Goal: Information Seeking & Learning: Check status

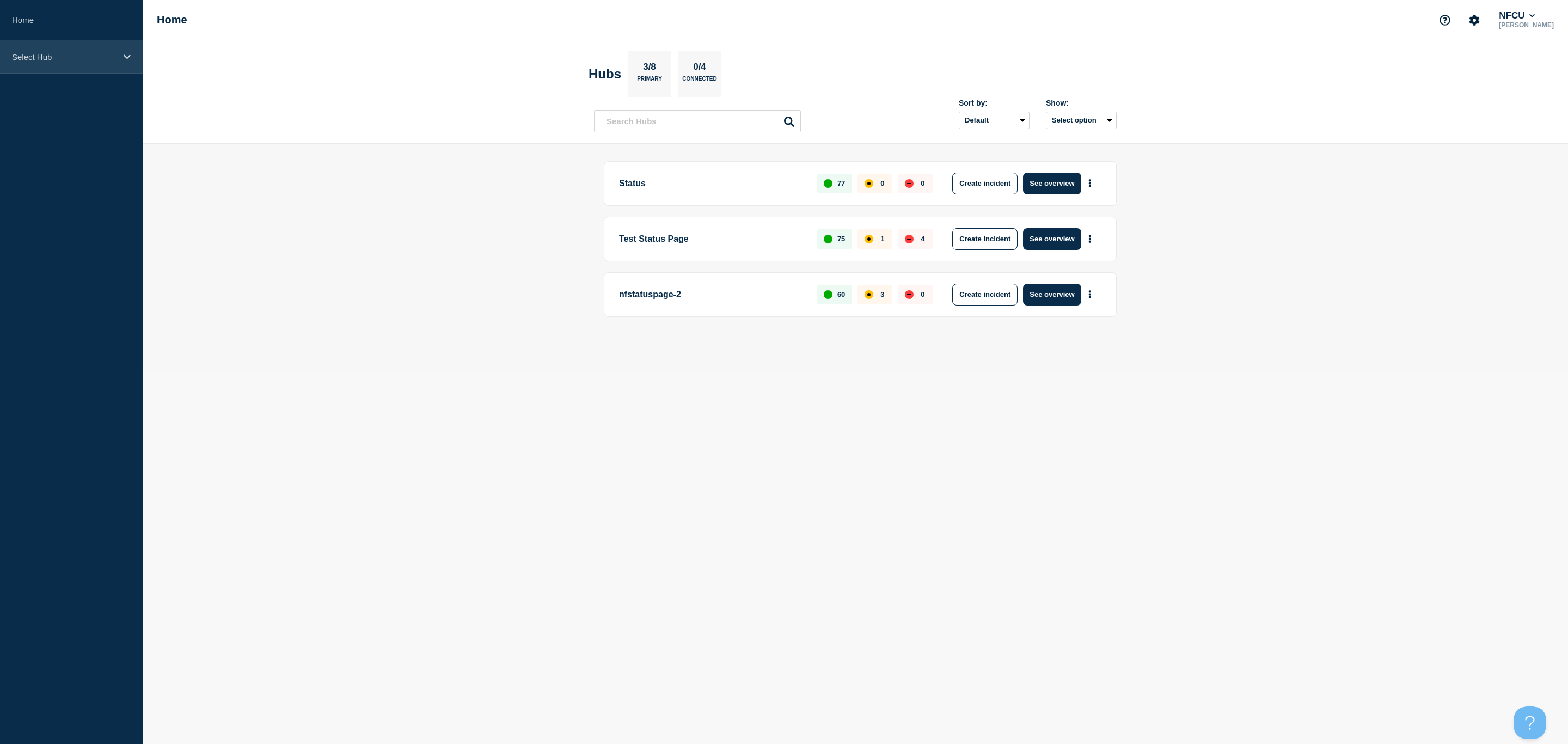
click at [117, 58] on div "Select Hub" at bounding box center [71, 57] width 142 height 33
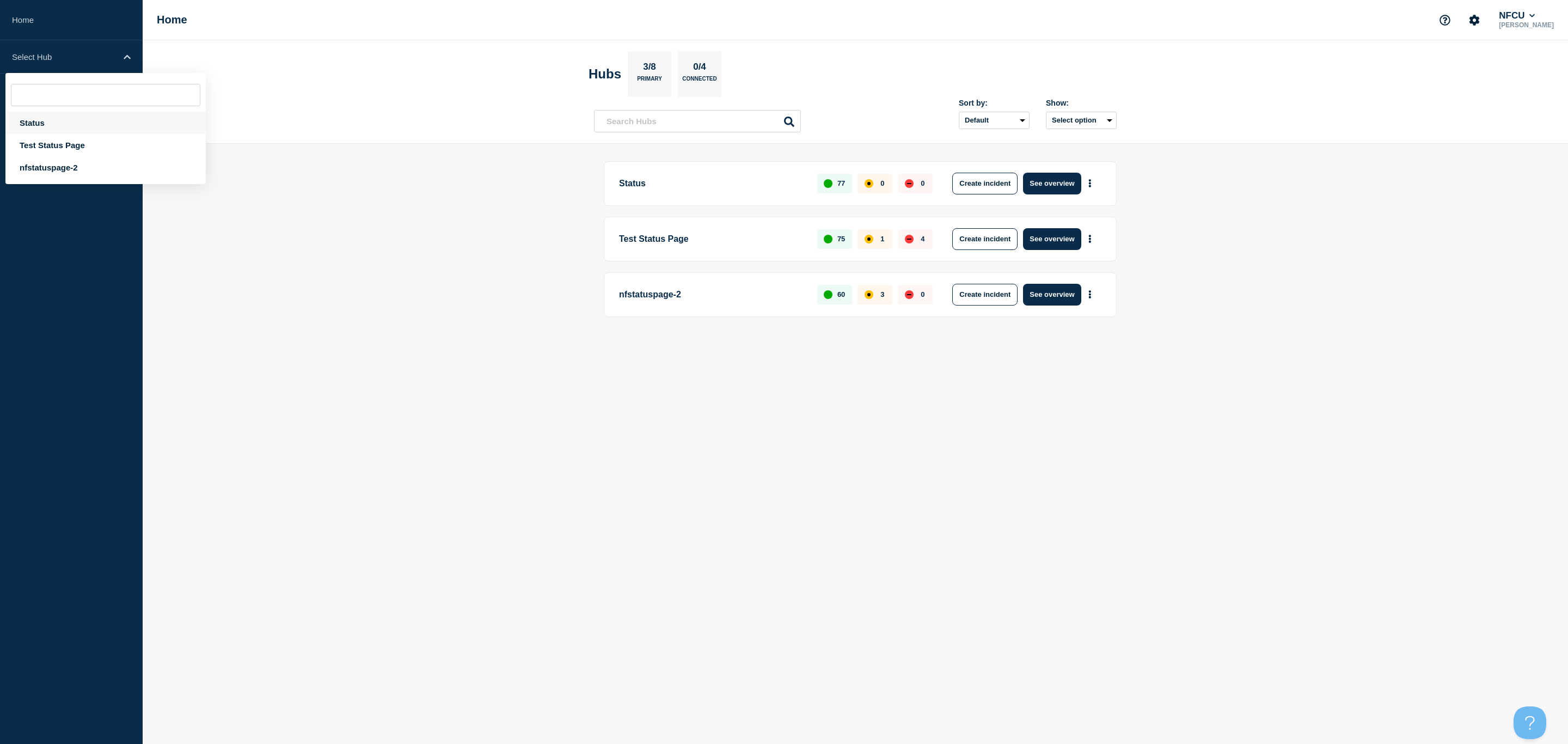
click at [49, 124] on div "Status" at bounding box center [105, 122] width 200 height 23
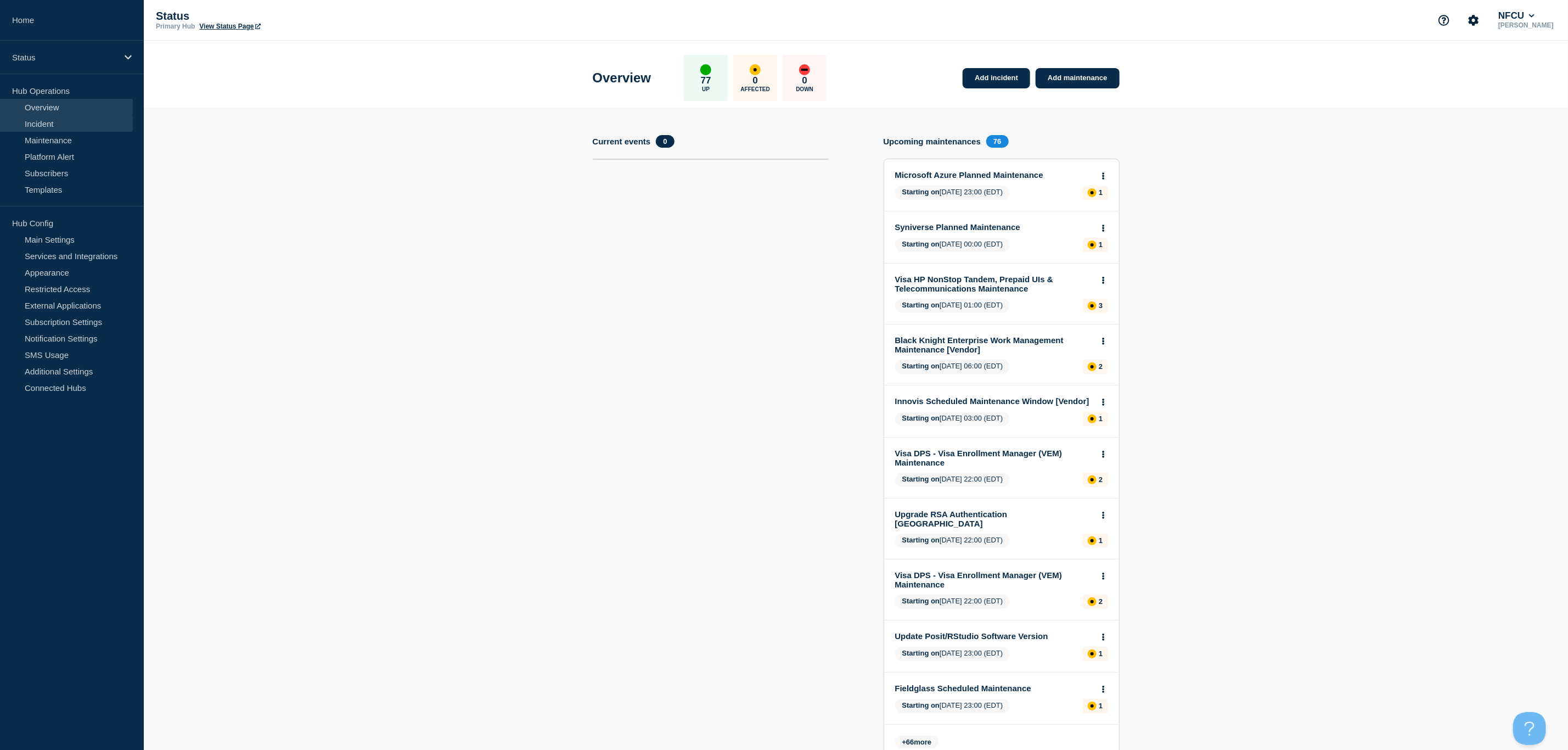
click at [41, 120] on link "Incident" at bounding box center [66, 123] width 133 height 17
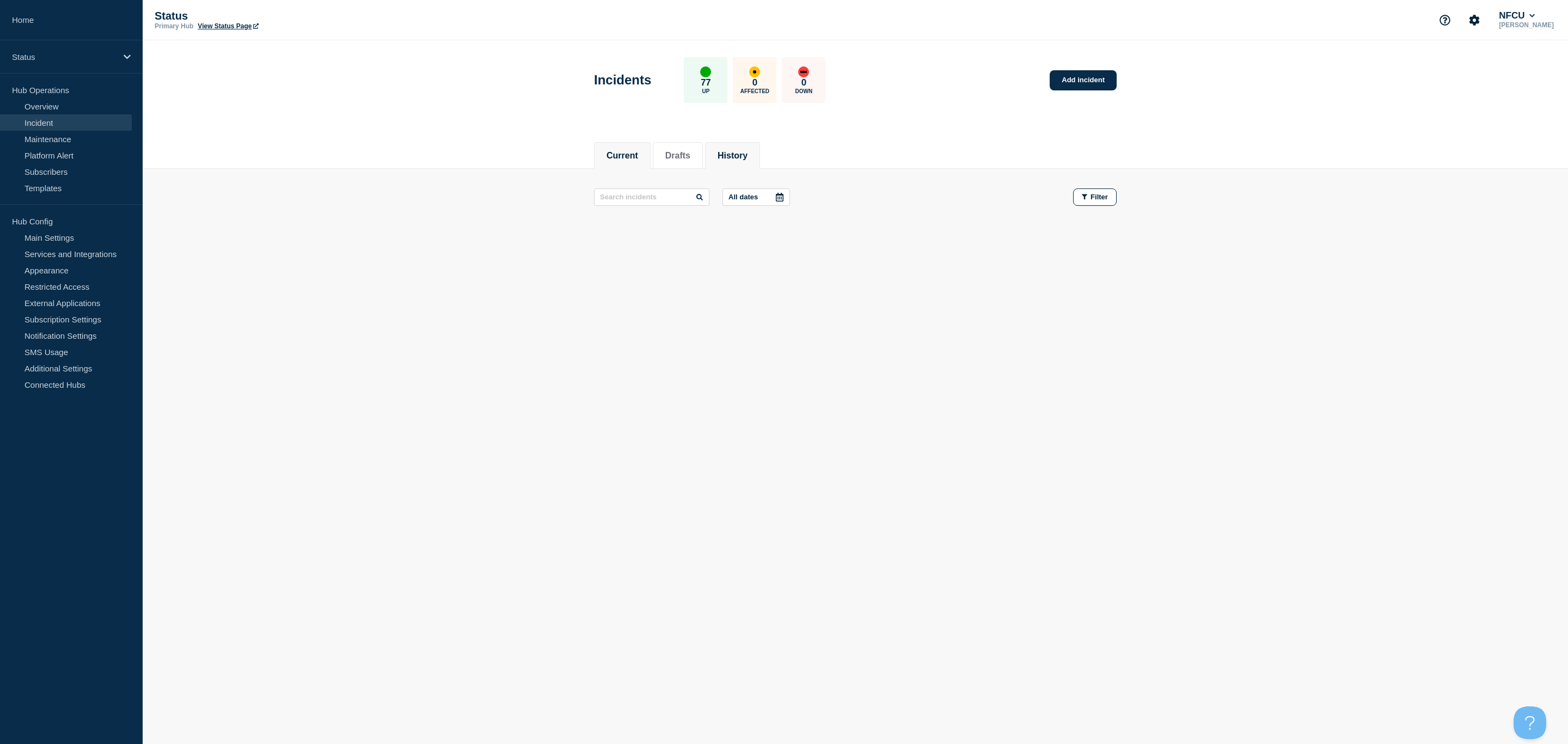
click at [744, 157] on button "History" at bounding box center [732, 156] width 30 height 10
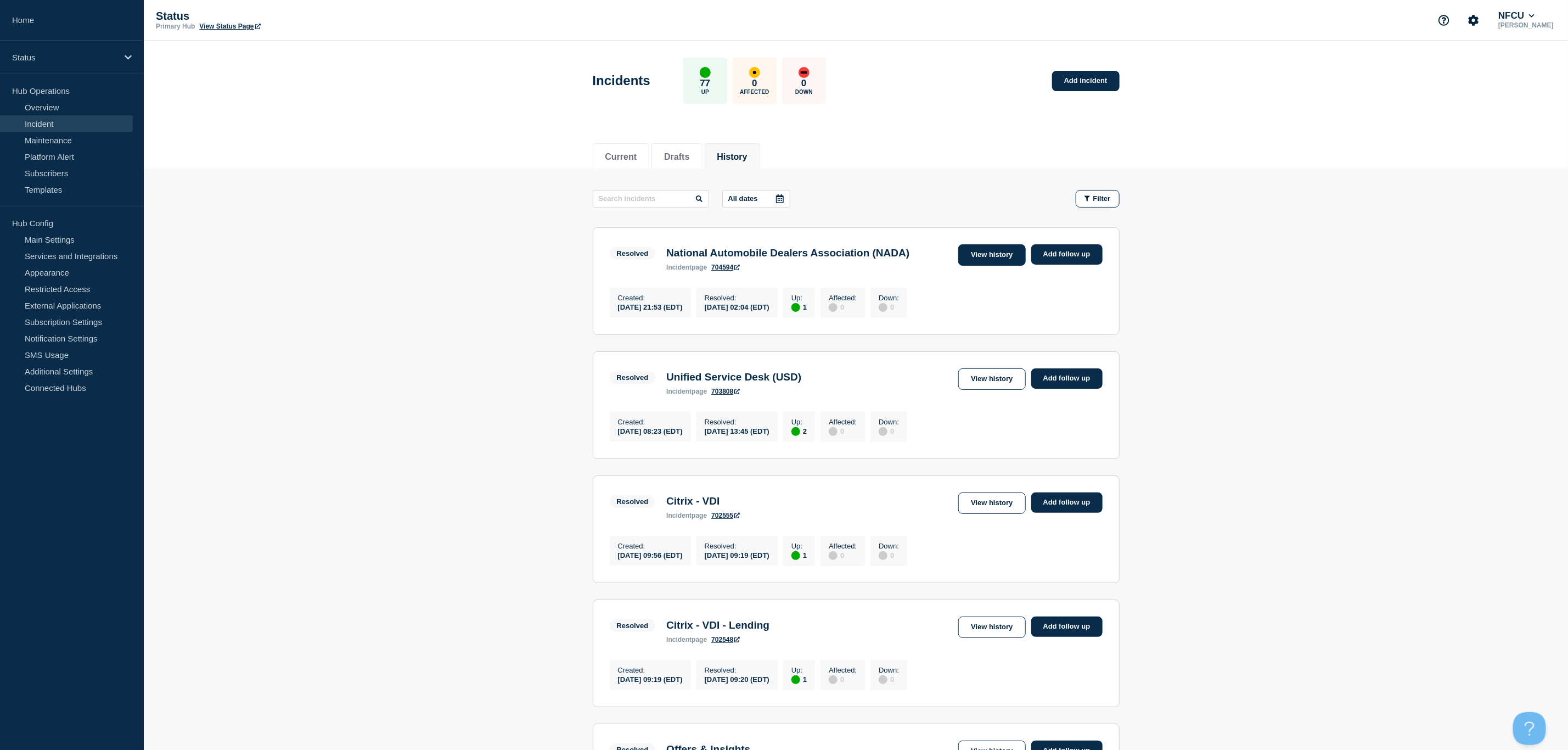
click at [980, 253] on link "View history" at bounding box center [992, 255] width 67 height 21
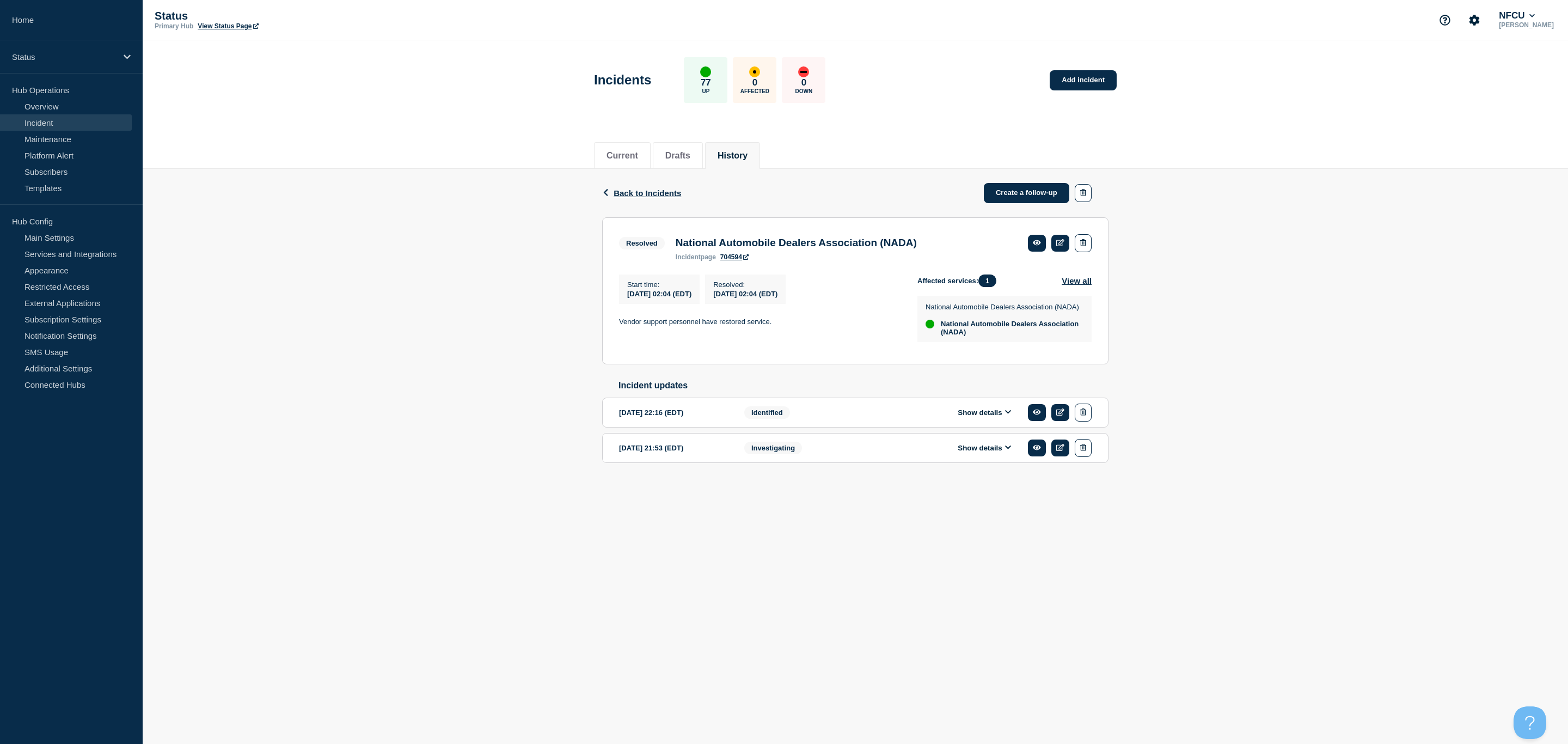
click at [972, 417] on button "Show details" at bounding box center [984, 412] width 60 height 9
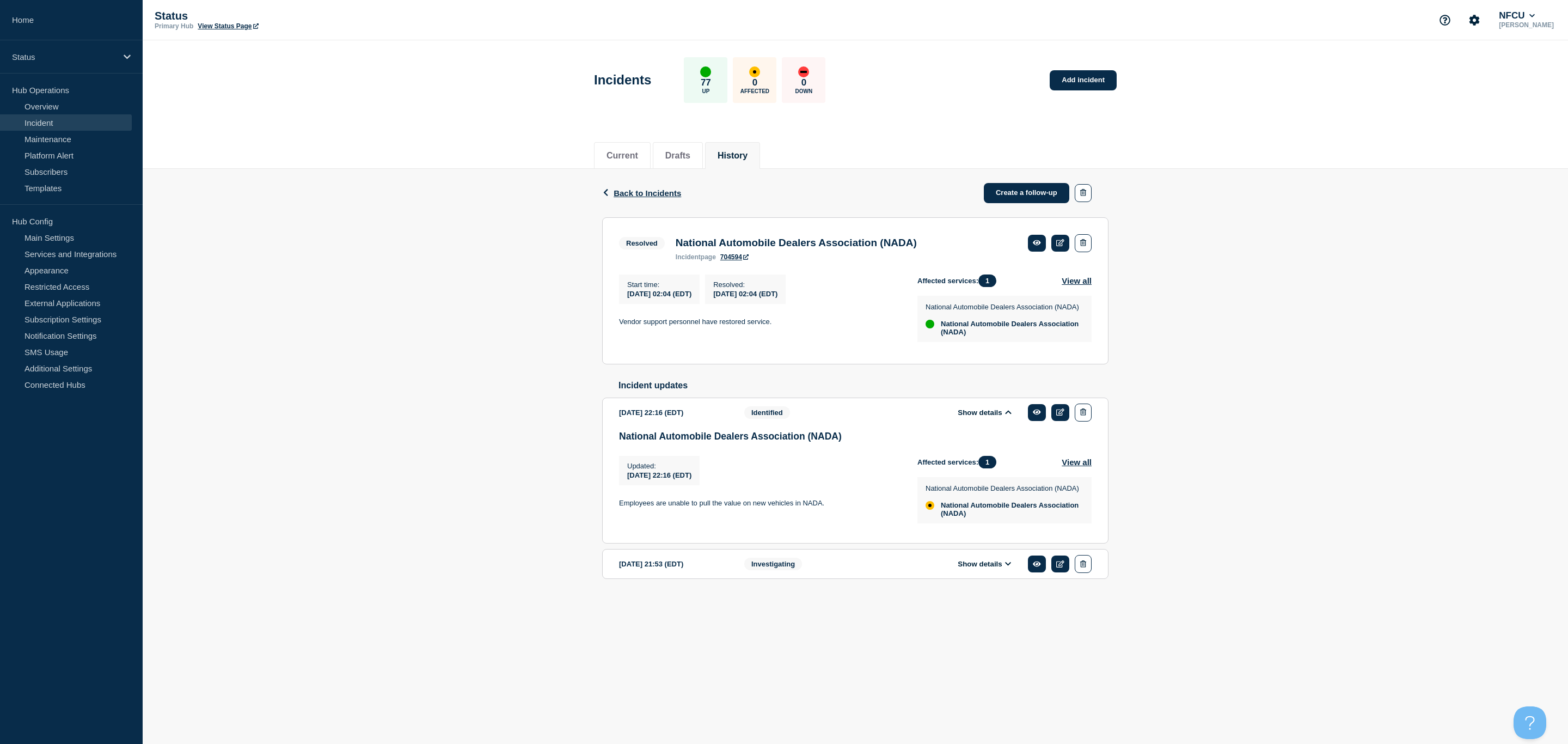
click at [982, 572] on div "Show details" at bounding box center [992, 564] width 198 height 18
click at [982, 569] on button "Show details" at bounding box center [984, 564] width 60 height 9
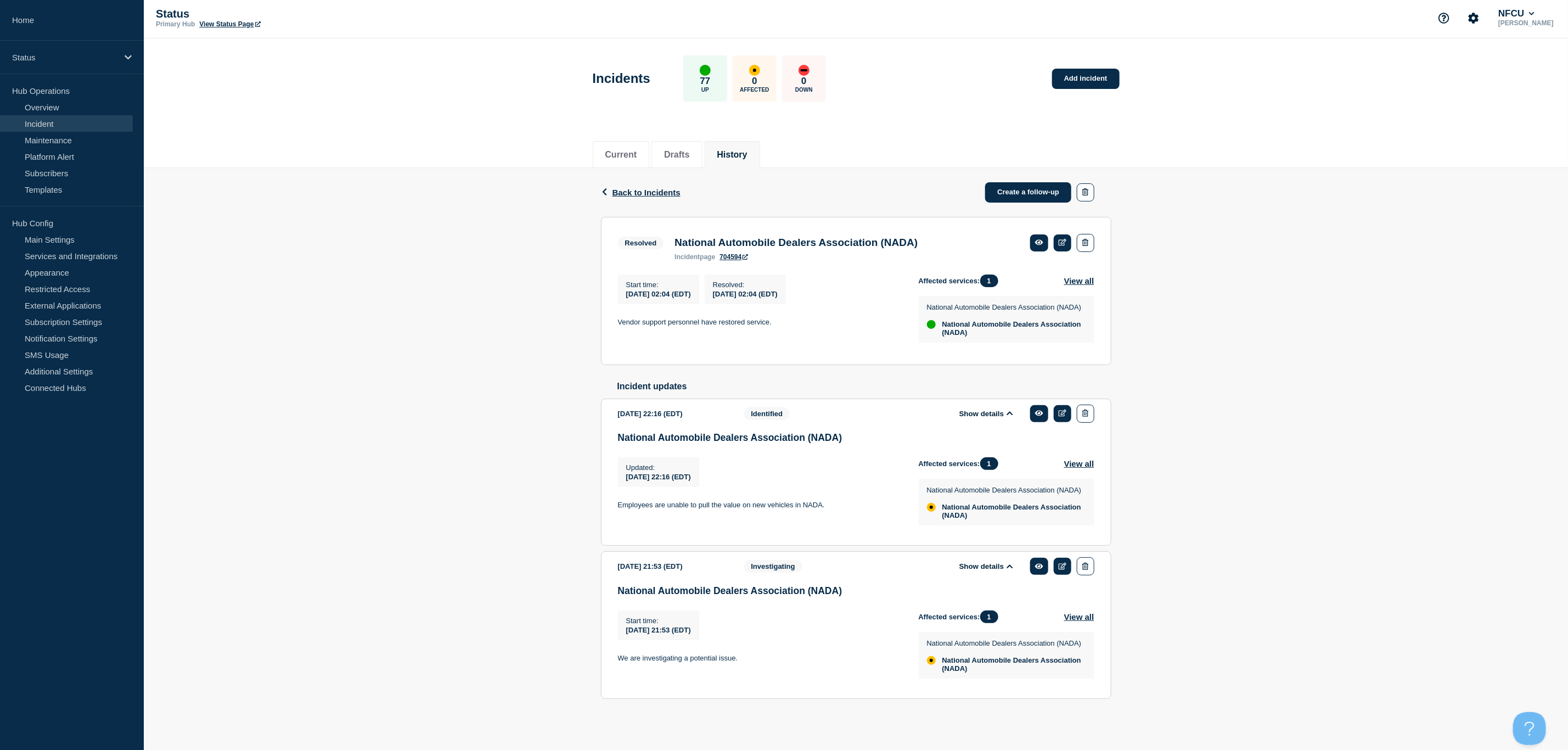
scroll to position [22, 0]
click at [636, 188] on span "Back to Incidents" at bounding box center [646, 192] width 68 height 9
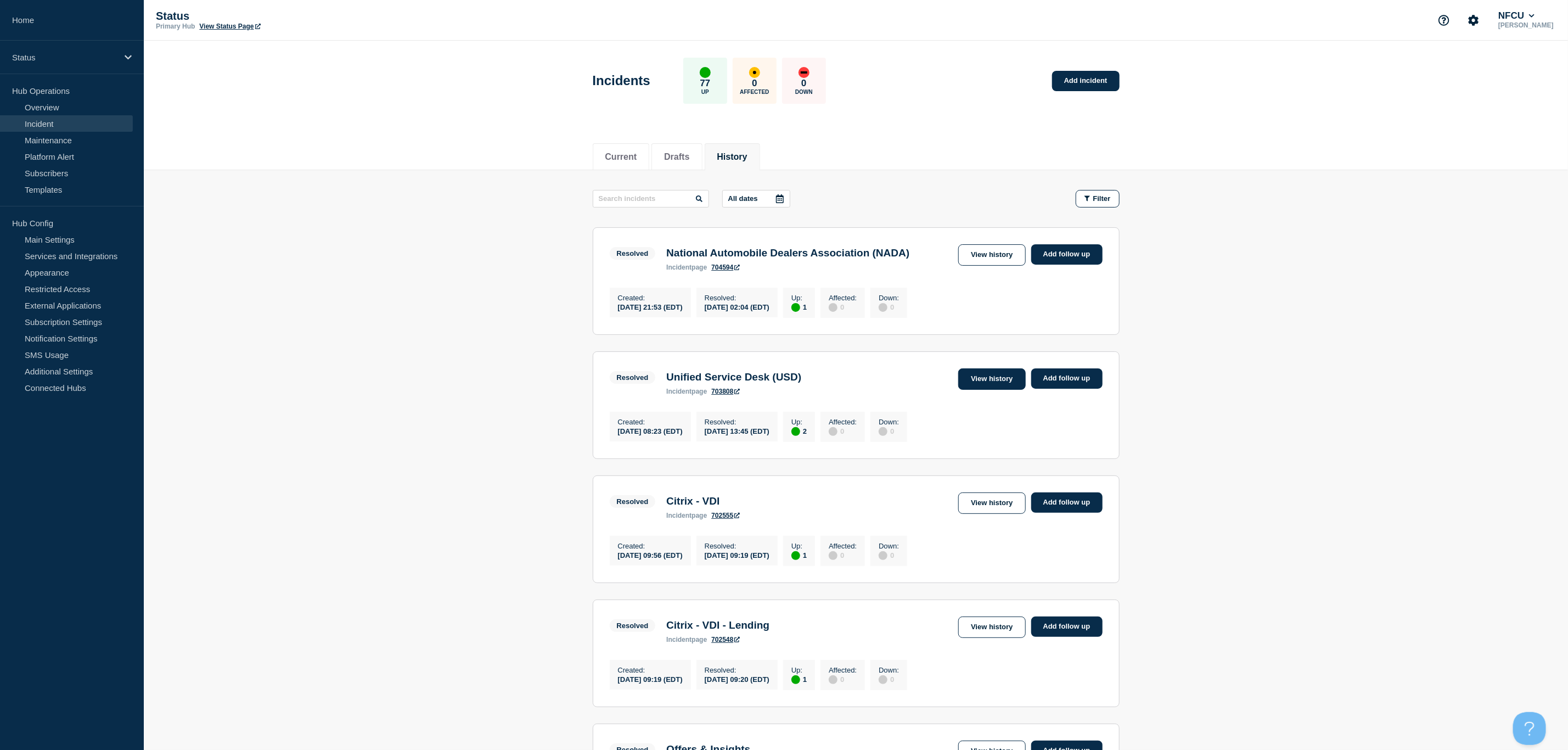
click at [1003, 384] on link "View history" at bounding box center [992, 379] width 67 height 21
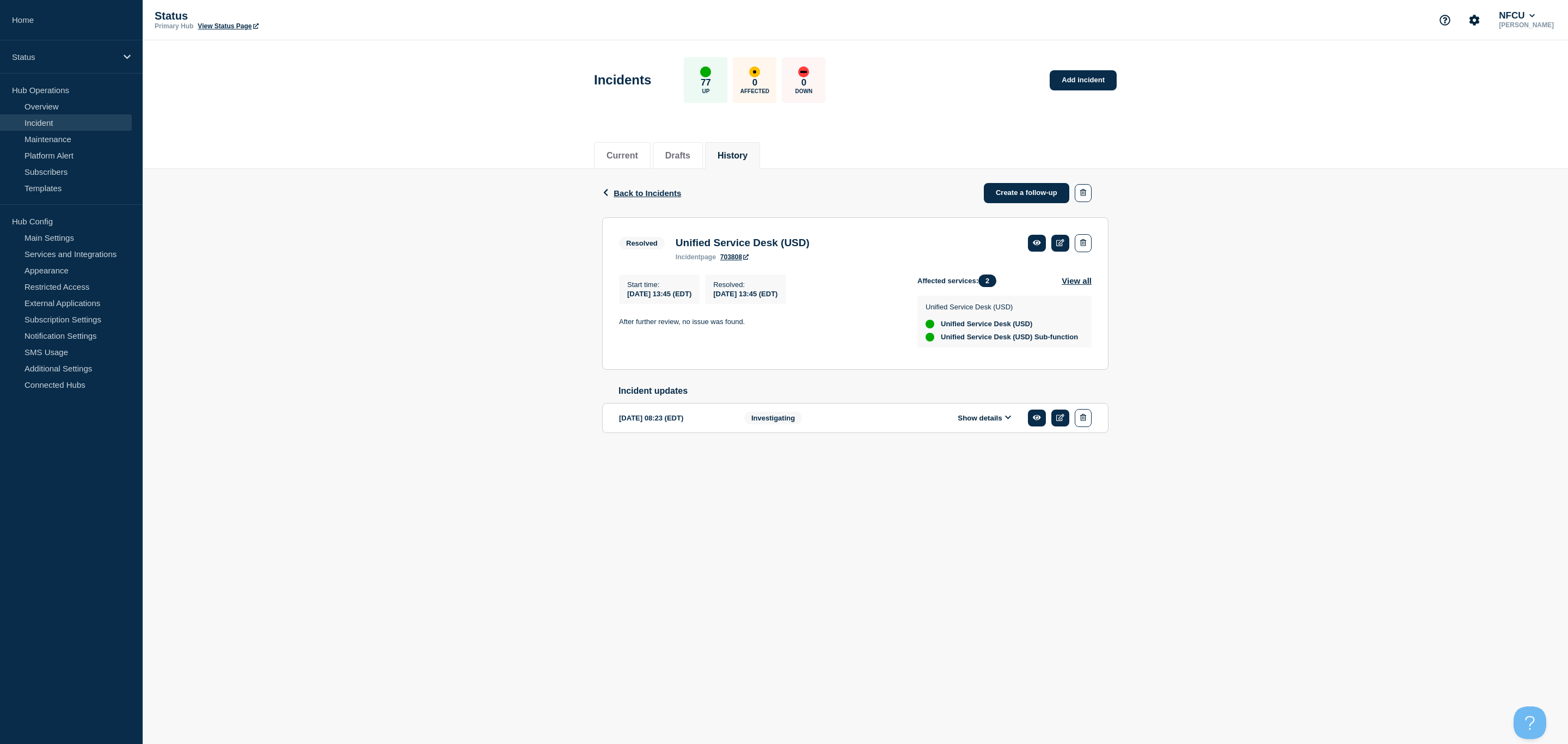
click at [974, 423] on button "Show details" at bounding box center [984, 418] width 60 height 9
click at [652, 192] on span "Back to Incidents" at bounding box center [647, 192] width 68 height 9
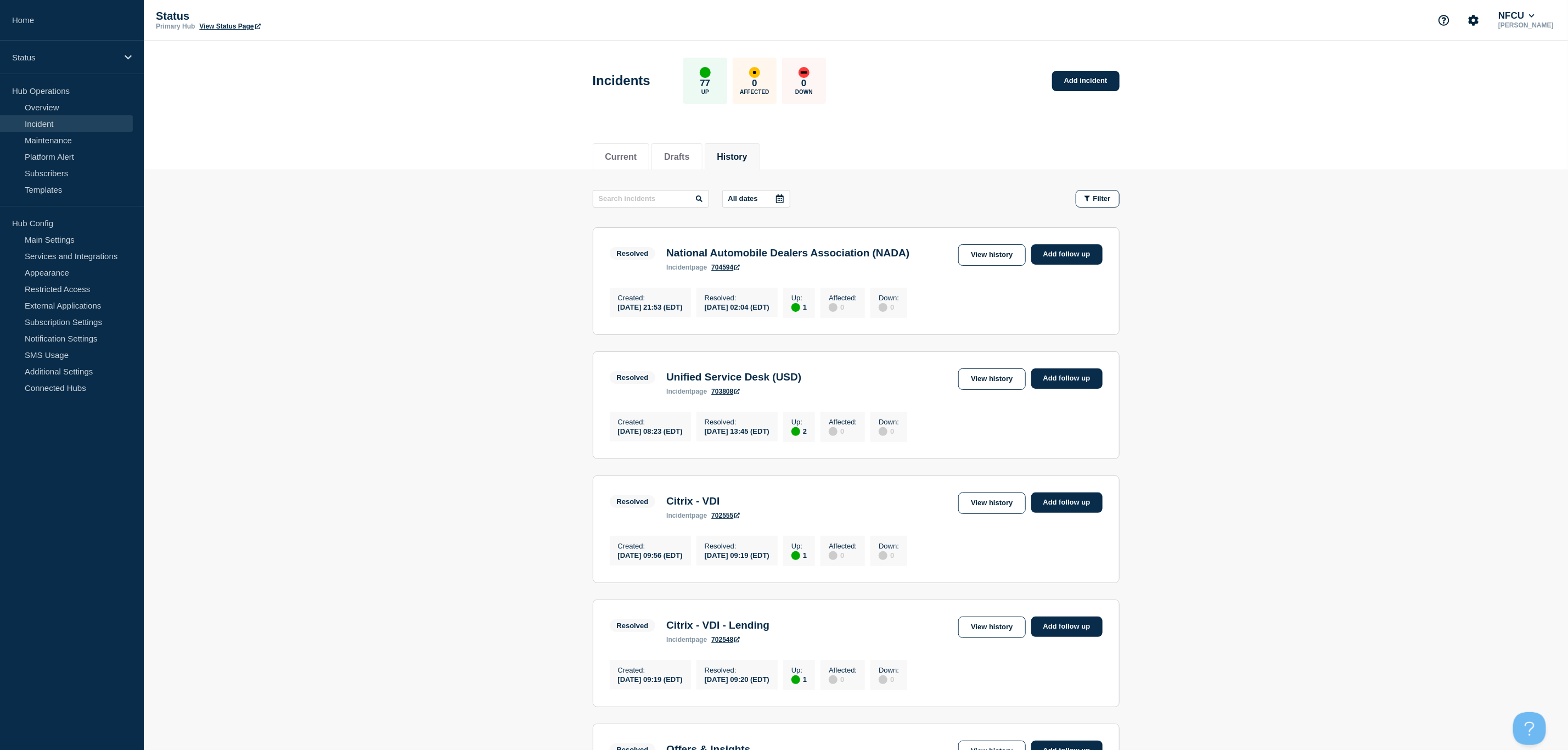
scroll to position [164, 0]
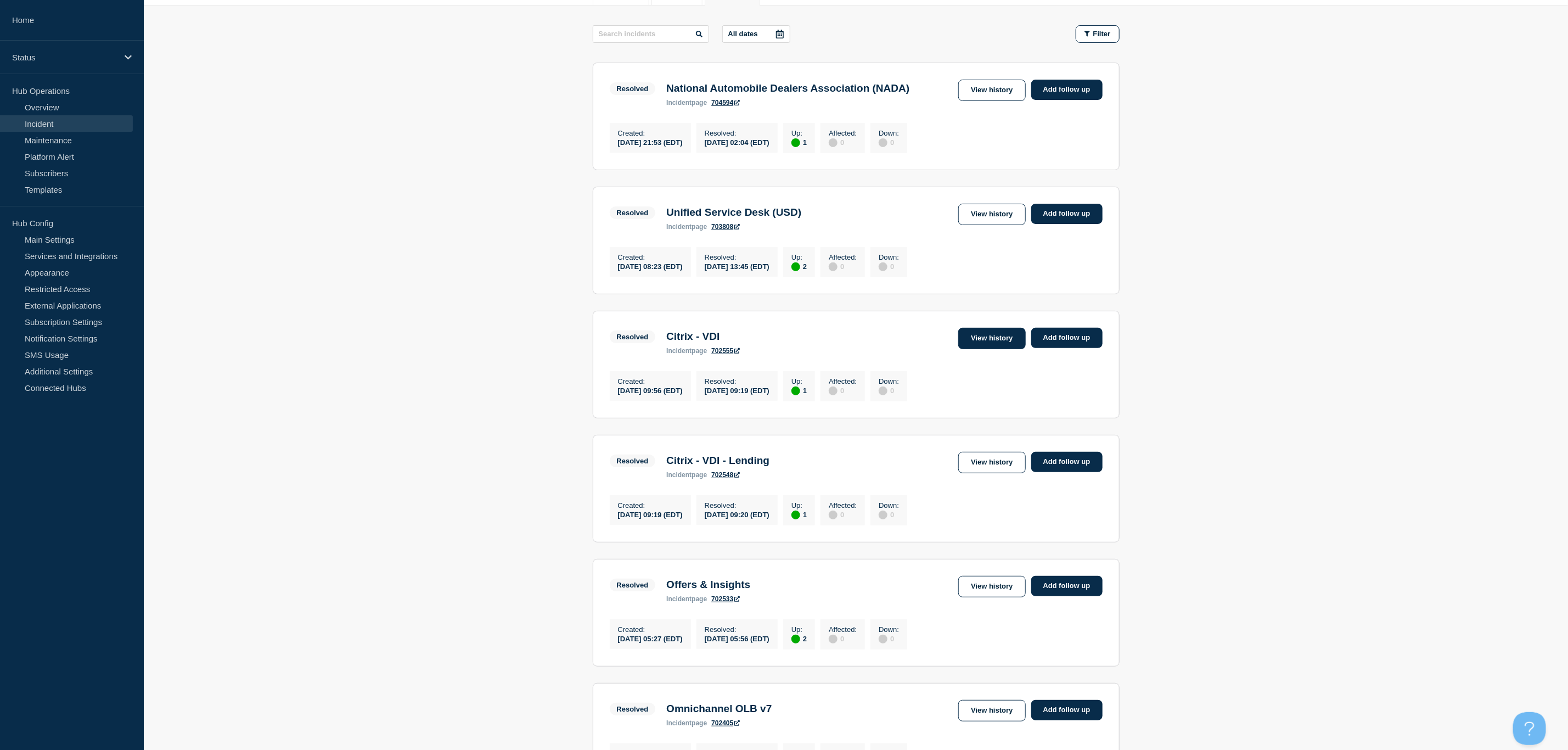
click at [981, 341] on link "View history" at bounding box center [992, 338] width 67 height 21
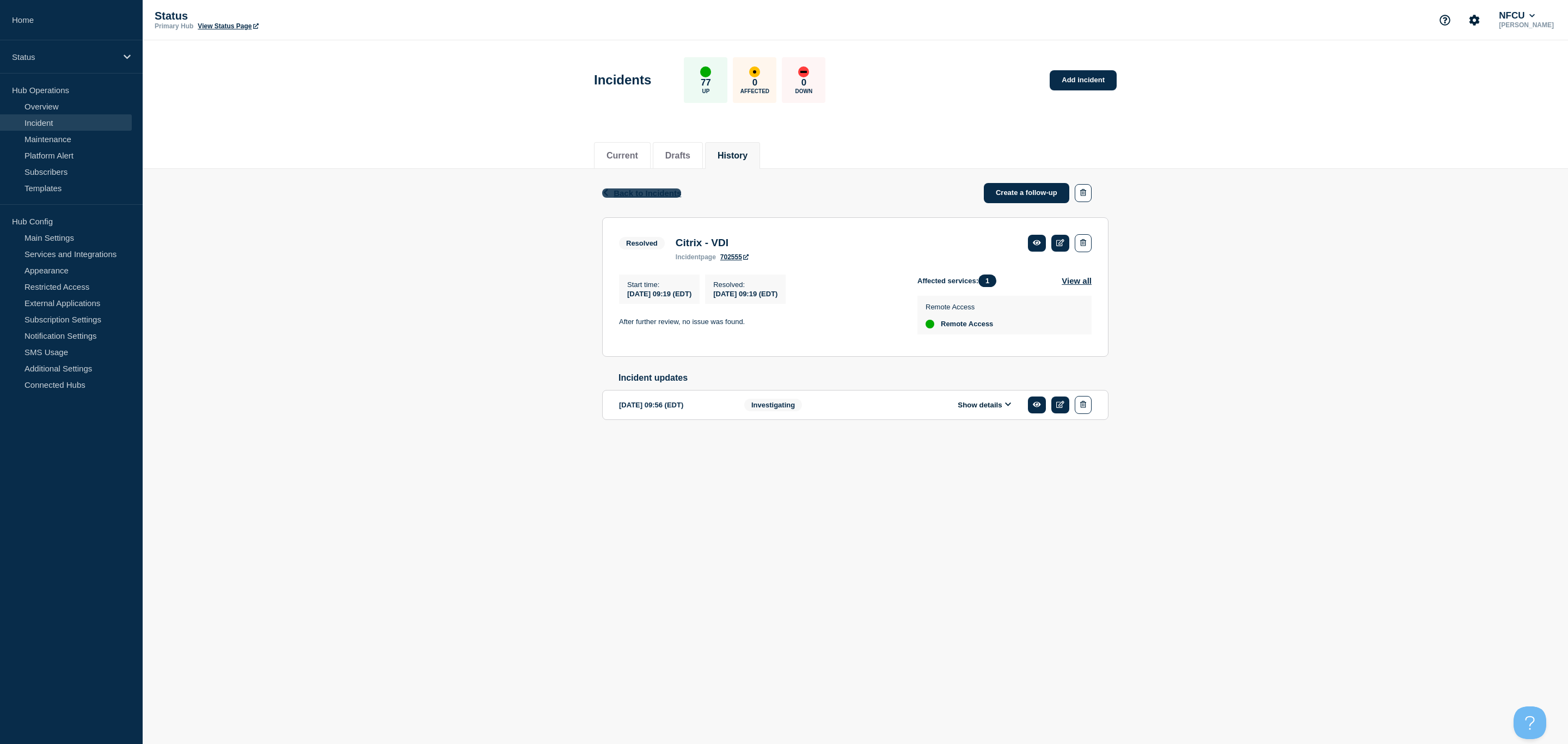
click at [621, 188] on span "Back to Incidents" at bounding box center [647, 192] width 68 height 9
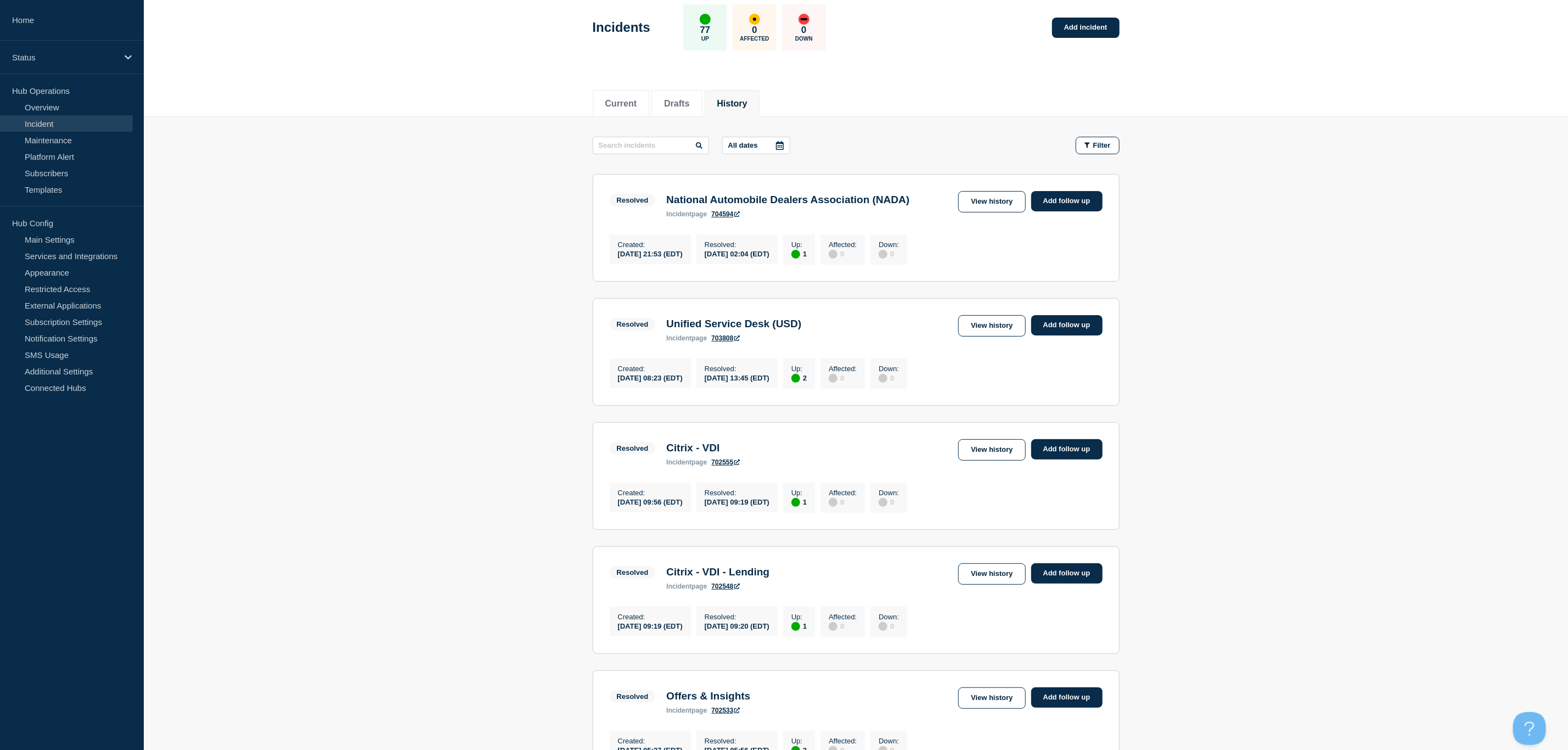
scroll to position [164, 0]
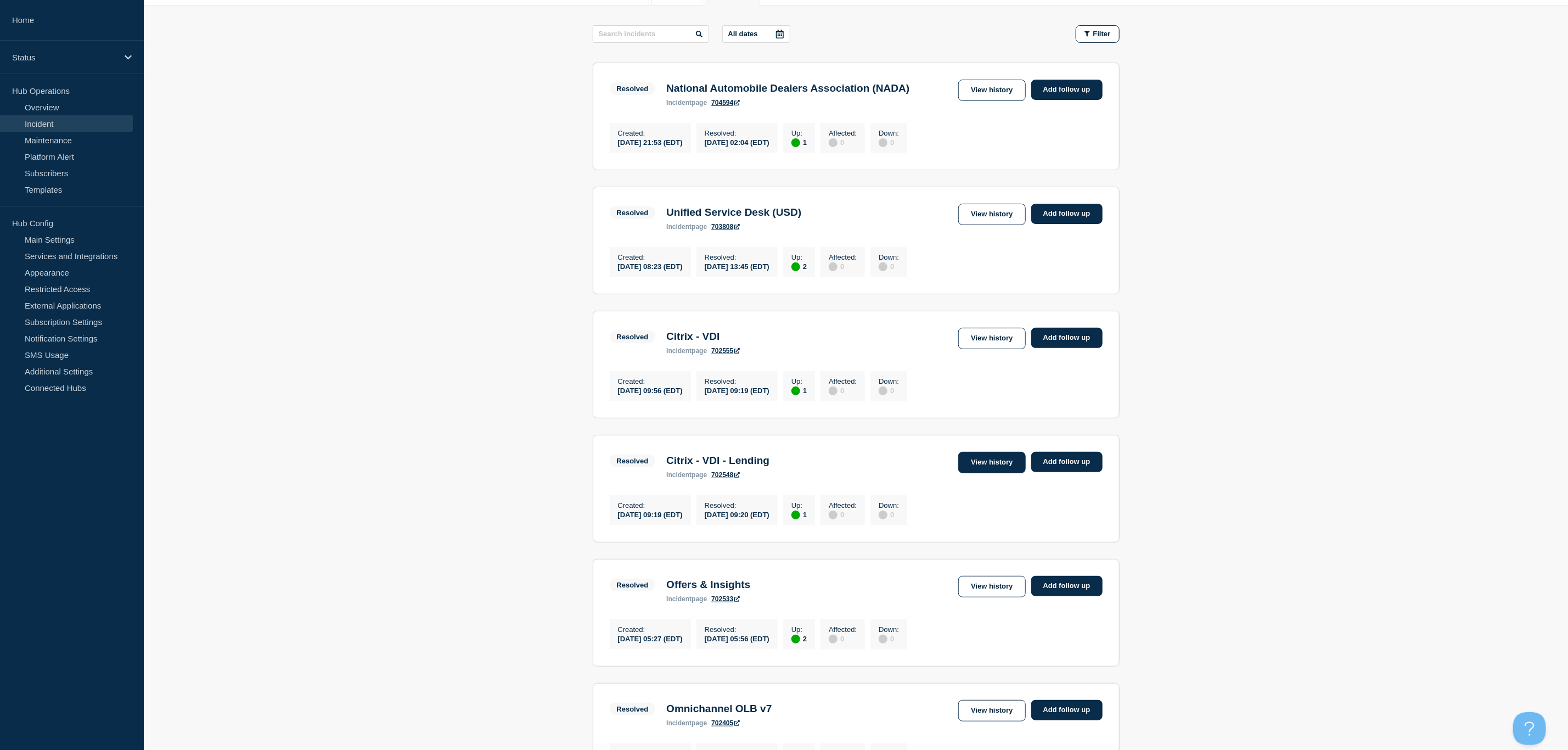
click at [968, 473] on link "View history" at bounding box center [992, 462] width 67 height 21
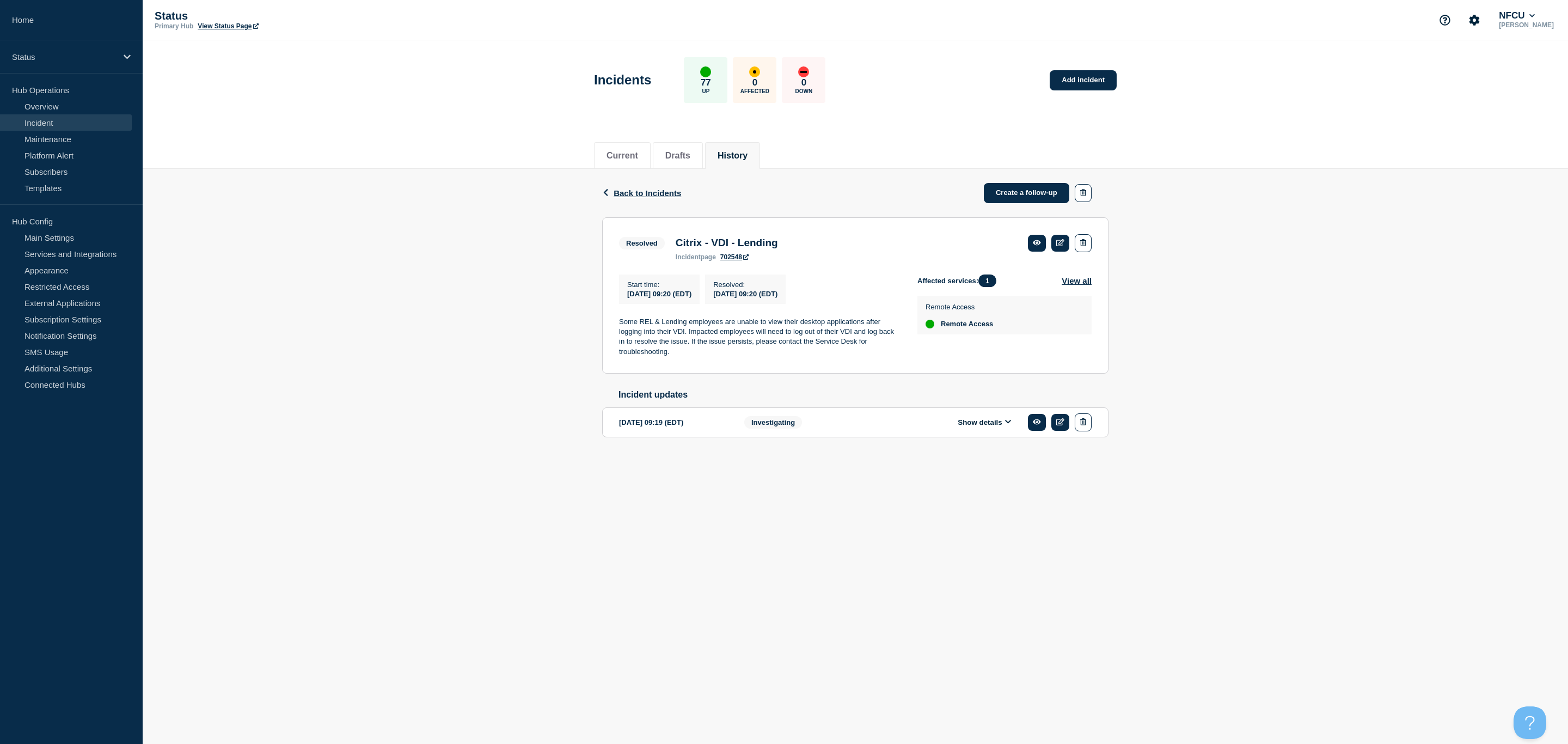
click at [990, 427] on button "Show details" at bounding box center [984, 422] width 60 height 9
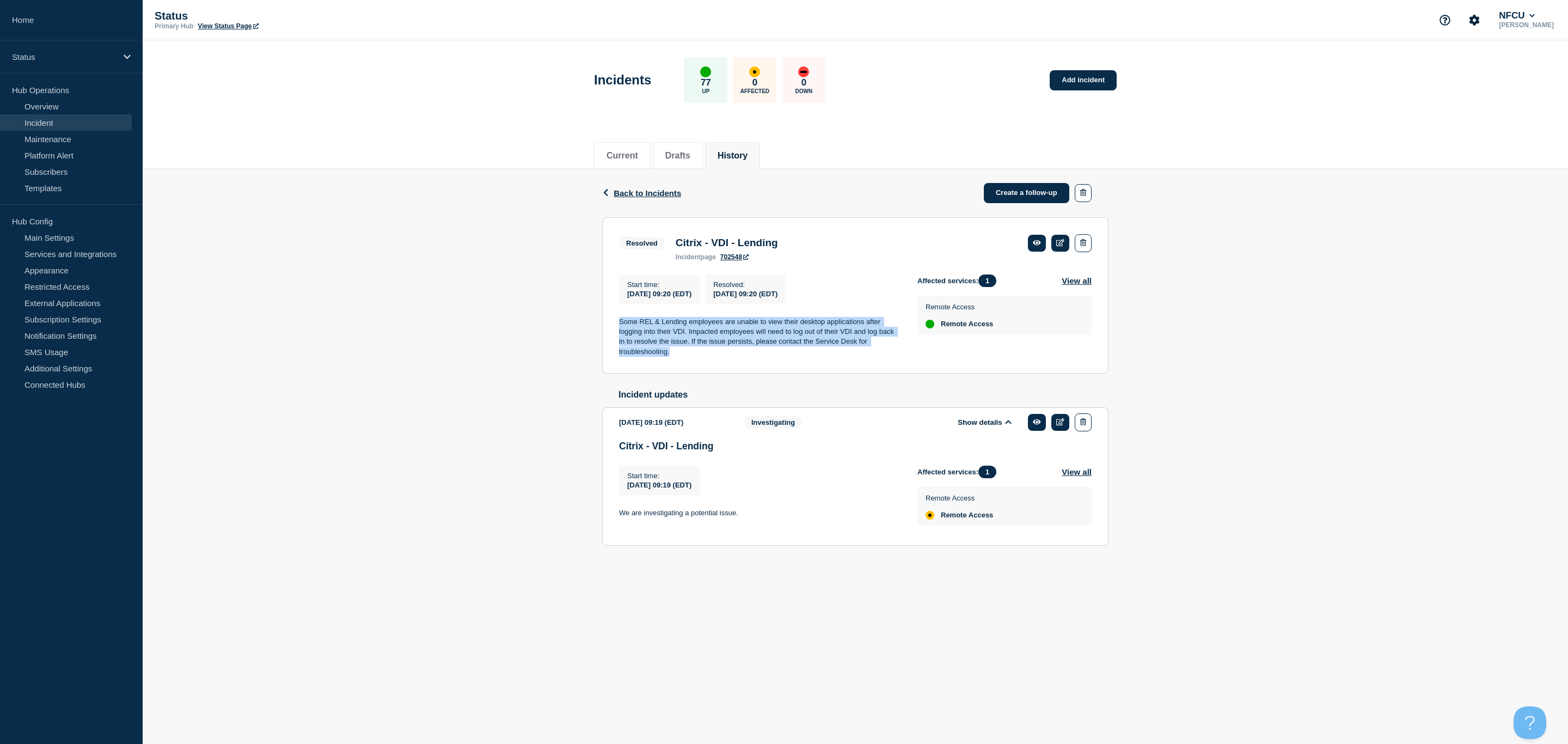
drag, startPoint x: 688, startPoint y: 362, endPoint x: 640, endPoint y: 328, distance: 58.8
click at [620, 325] on p "Some REL & Lending employees are unable to view their desktop applications afte…" at bounding box center [760, 337] width 281 height 40
click at [695, 334] on p "Some REL & Lending employees are unable to view their desktop applications afte…" at bounding box center [760, 337] width 281 height 40
drag, startPoint x: 685, startPoint y: 334, endPoint x: 614, endPoint y: 323, distance: 71.8
click at [614, 323] on section "Resolved Citrix - VDI - Lending incident page 702548 Start time : [DATE] 09:20 …" at bounding box center [855, 296] width 506 height 157
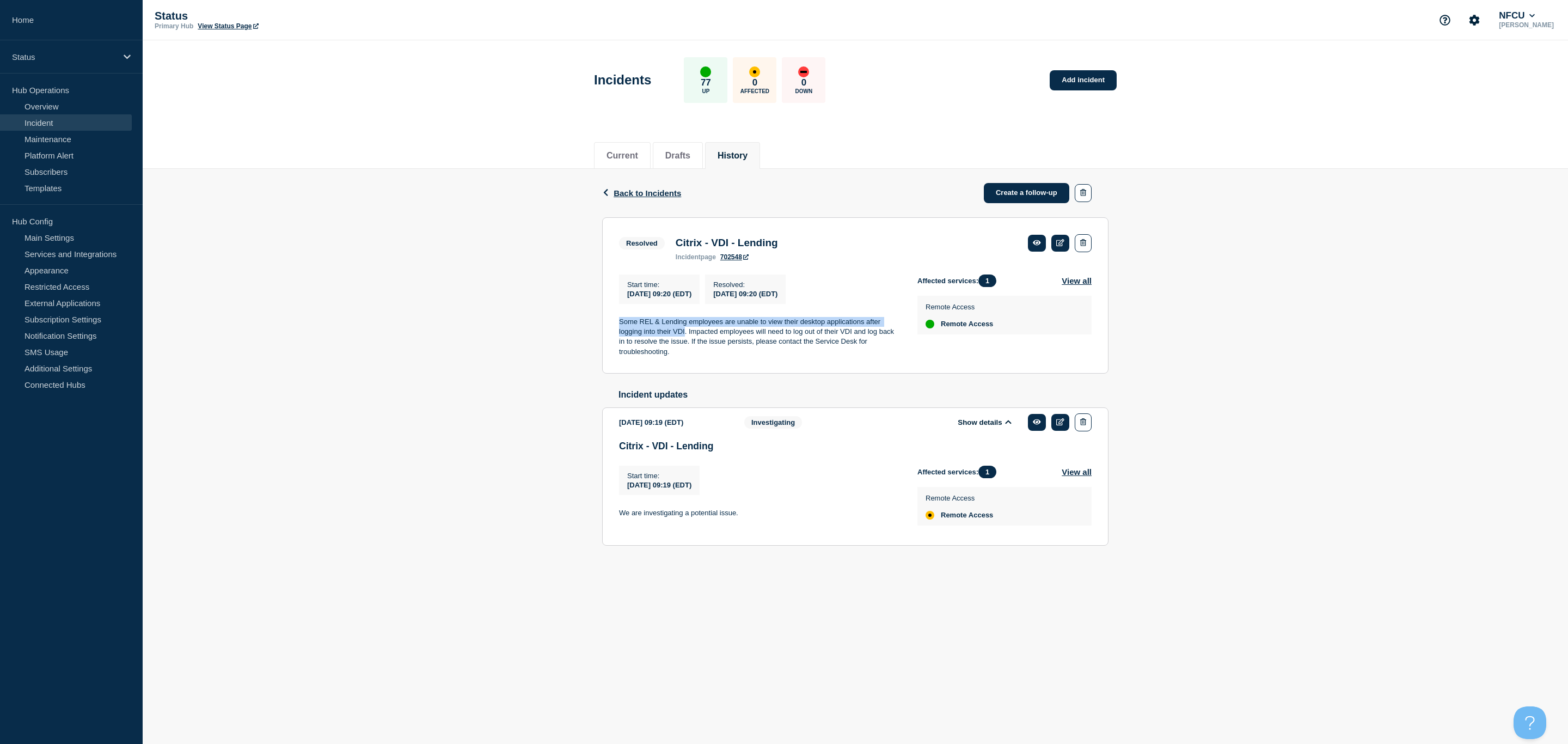
copy p "Some REL & Lending employees are unable to view their desktop applications afte…"
drag, startPoint x: 688, startPoint y: 365, endPoint x: 617, endPoint y: 327, distance: 80.5
click at [617, 327] on section "Resolved Citrix - VDI - Lending incident page 702548 Start time : [DATE] 09:20 …" at bounding box center [855, 296] width 506 height 157
copy p "Some REL & Lending employees are unable to view their desktop applications afte…"
click at [1056, 245] on icon at bounding box center [1060, 243] width 8 height 7
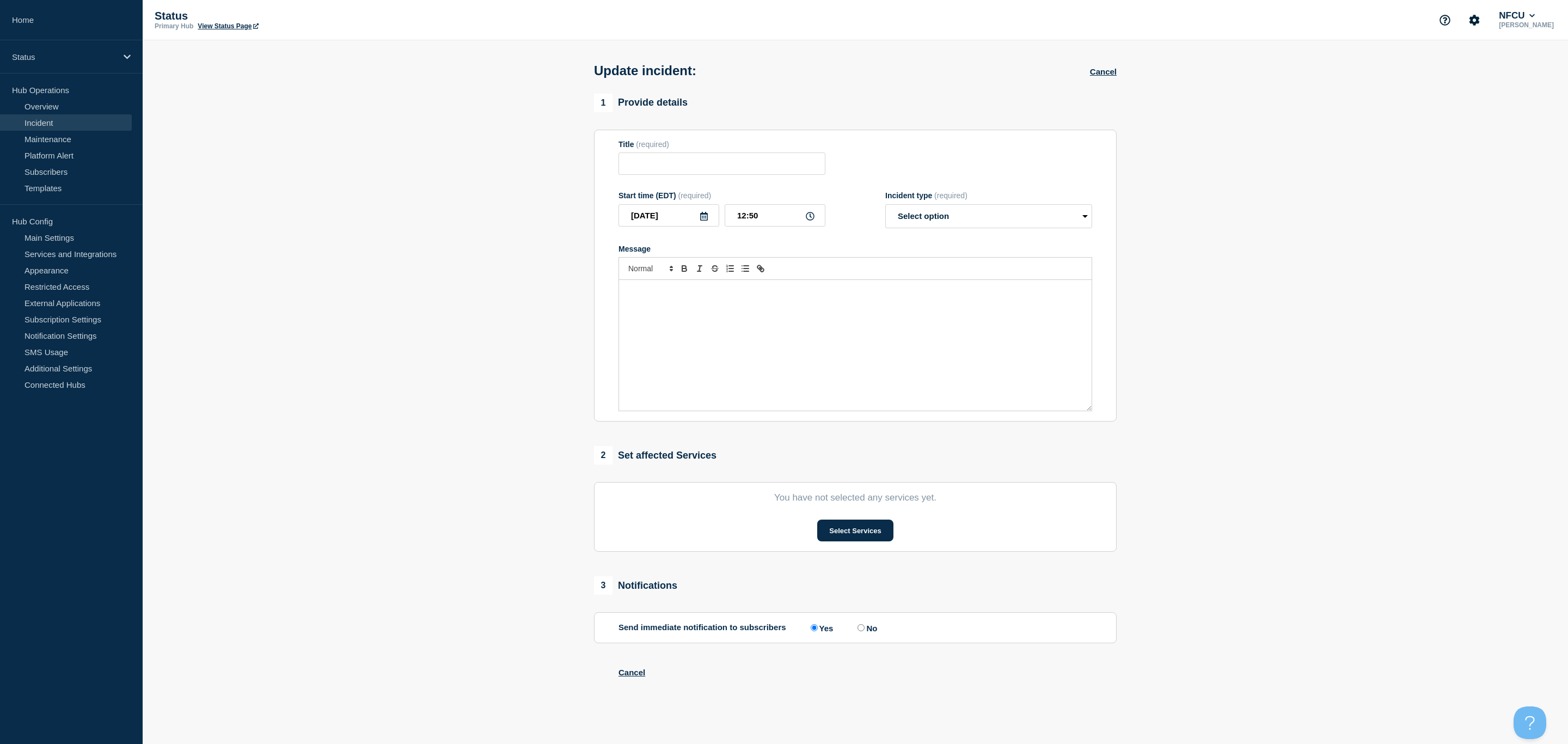
type input "Citrix - VDI - Lending"
type input "[DATE]"
type input "09:20"
select select "resolved"
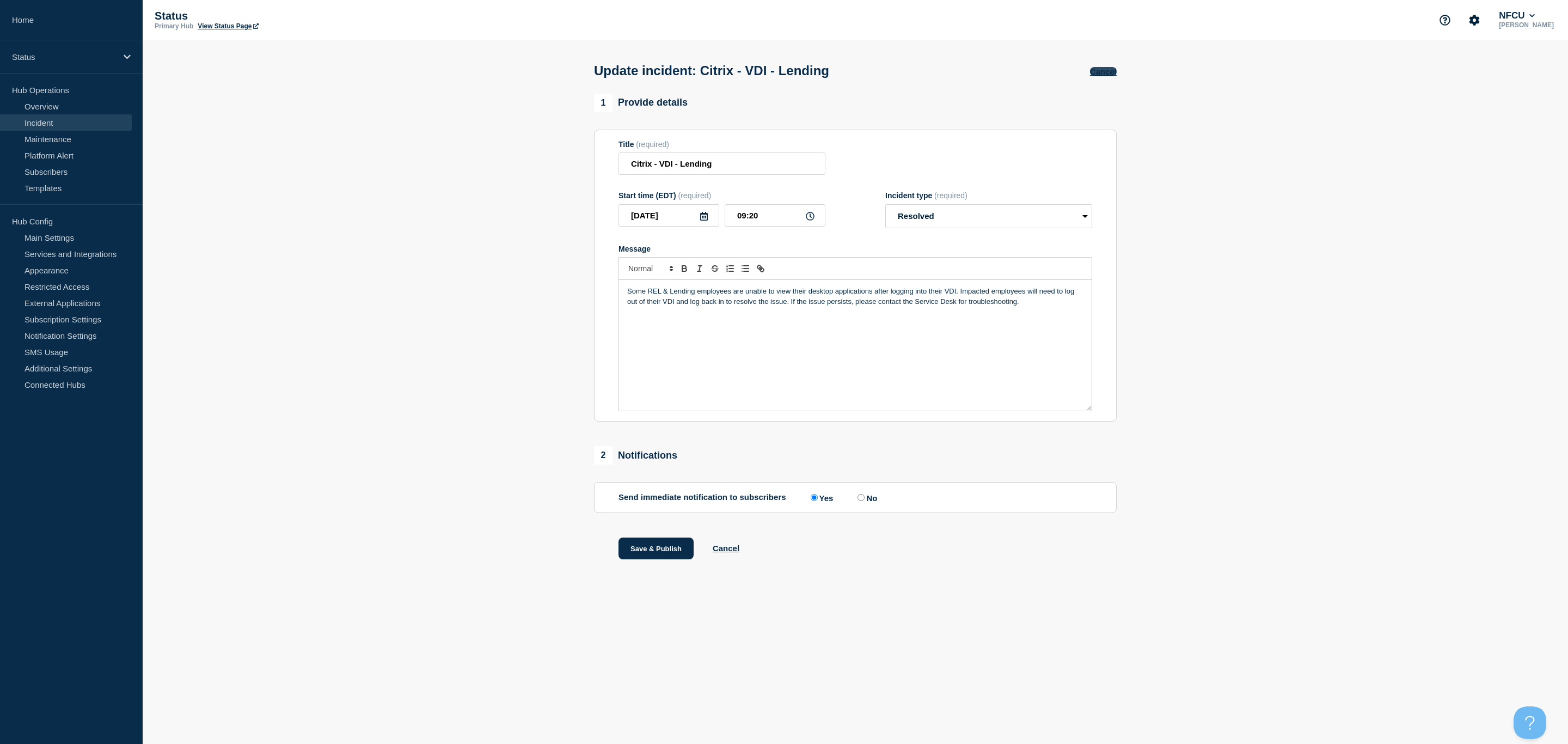
click at [1099, 75] on button "Cancel" at bounding box center [1104, 71] width 27 height 9
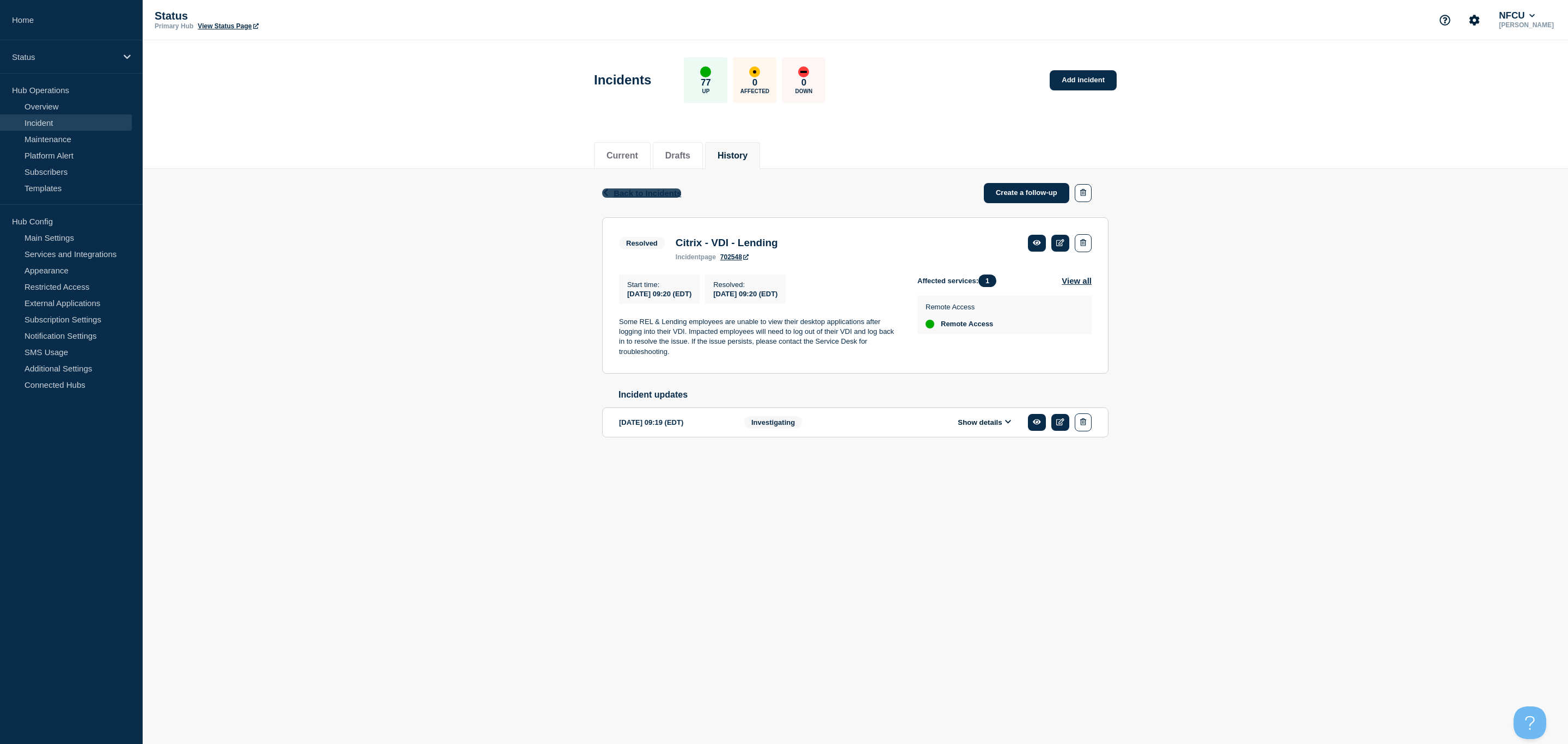
click at [631, 197] on span "Back to Incidents" at bounding box center [647, 192] width 68 height 9
